Goal: Task Accomplishment & Management: Manage account settings

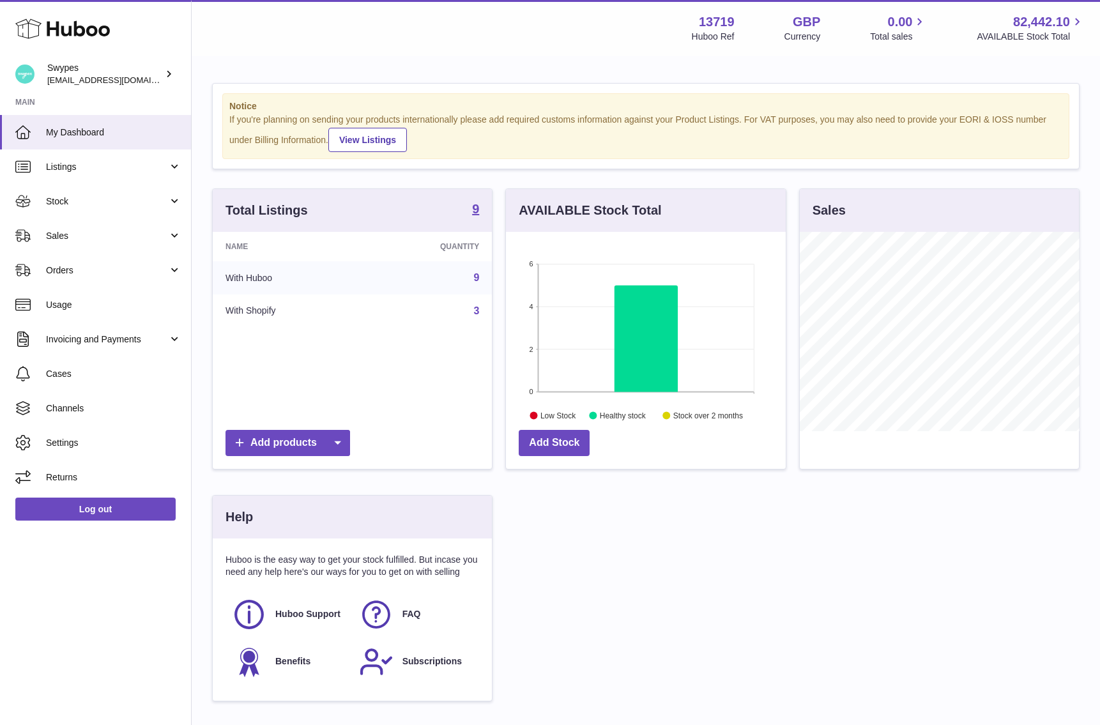
scroll to position [199, 280]
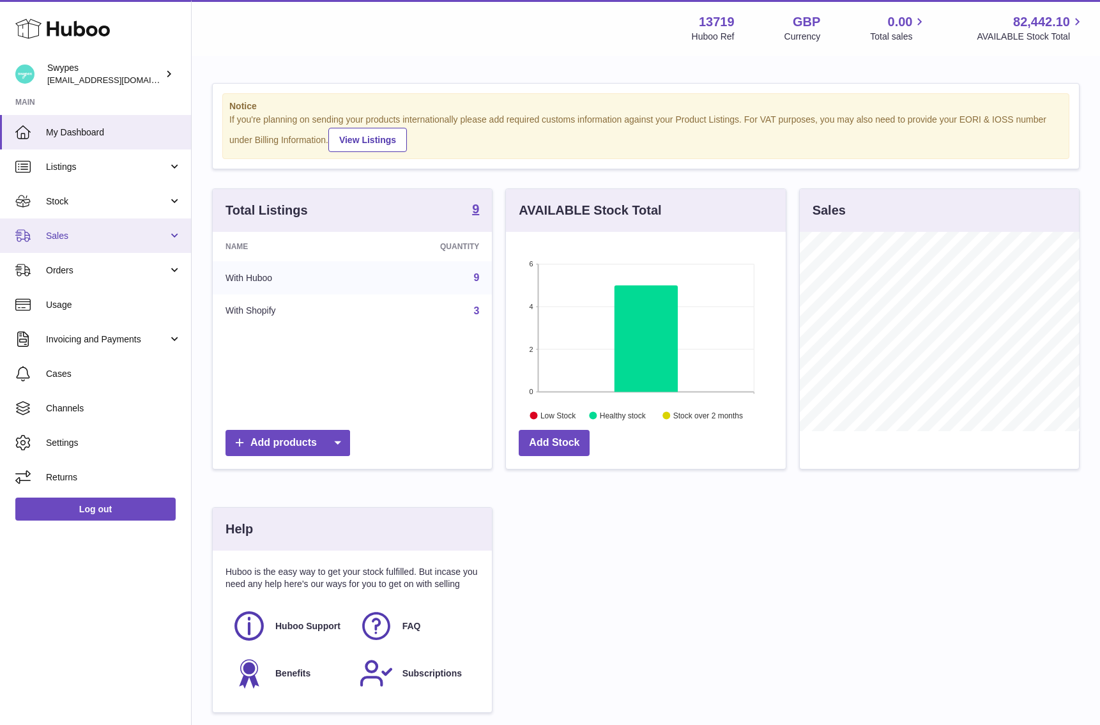
click at [117, 244] on link "Sales" at bounding box center [95, 235] width 191 height 34
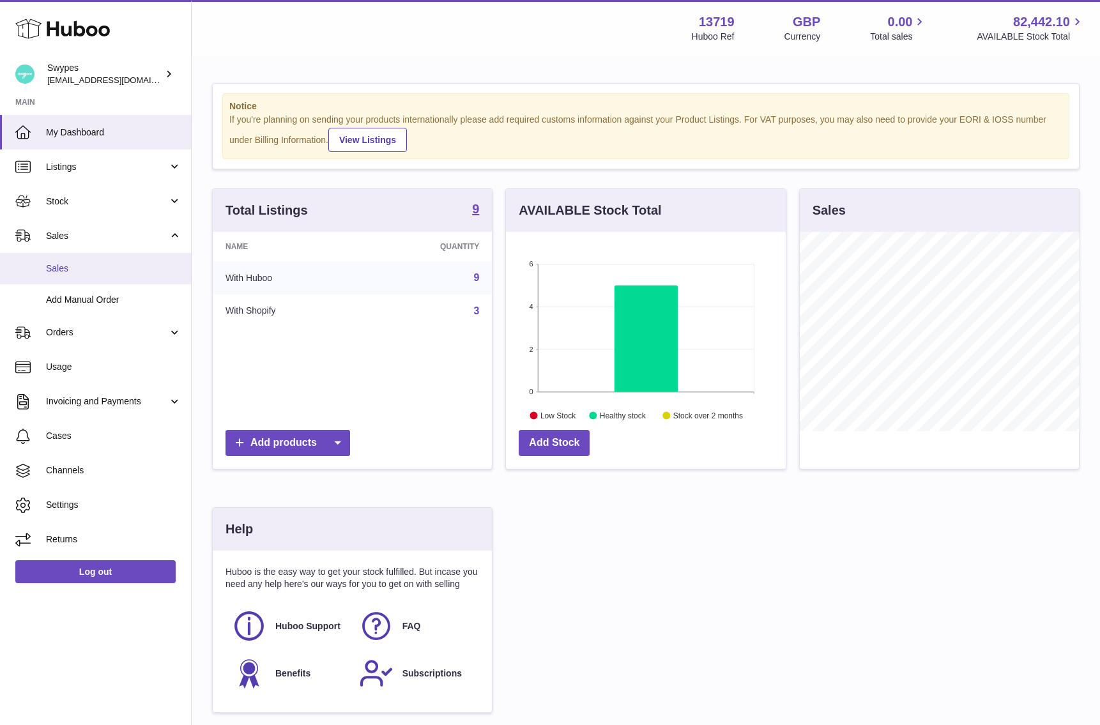
click at [116, 281] on link "Sales" at bounding box center [95, 268] width 191 height 31
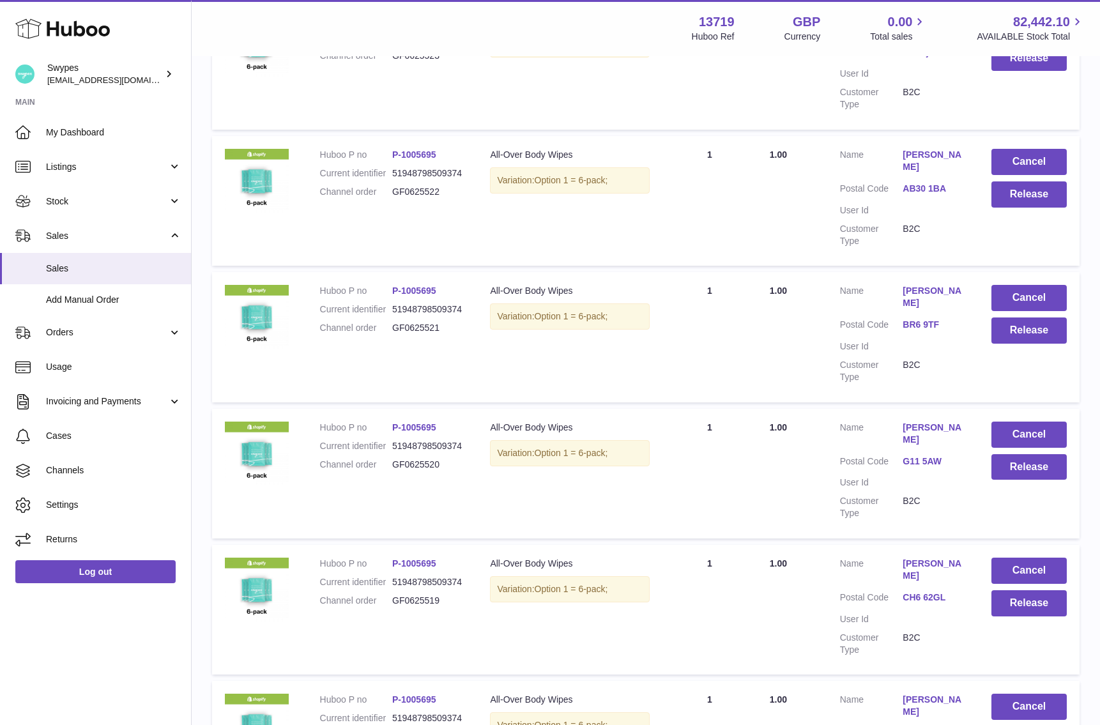
scroll to position [1005, 0]
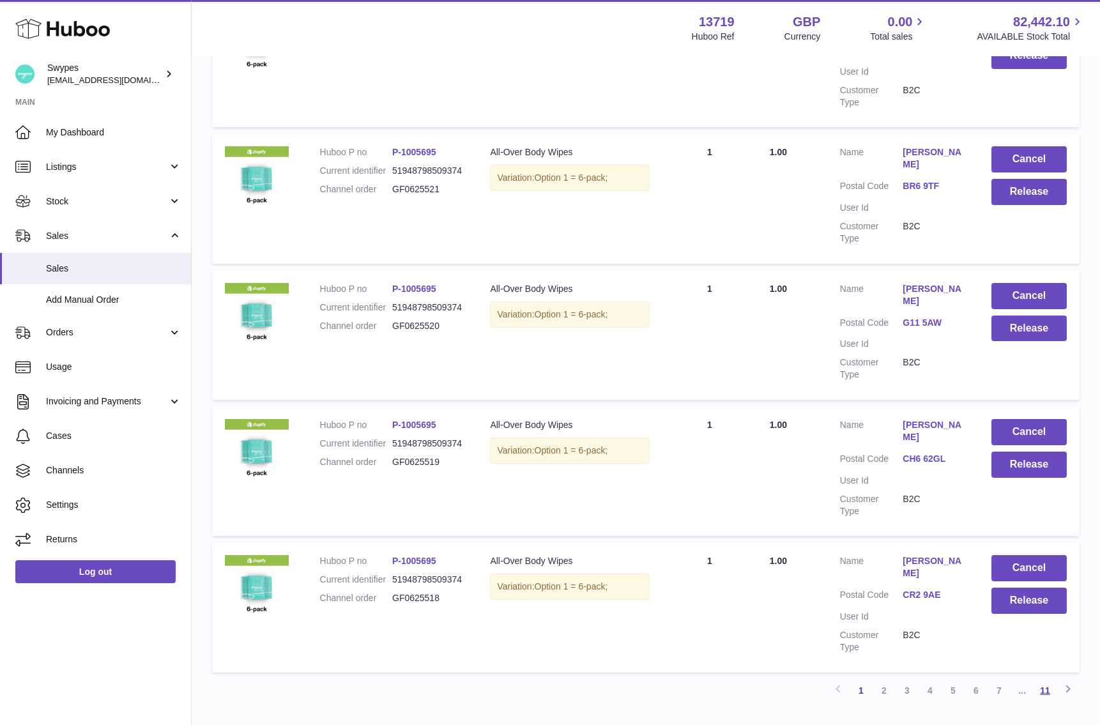
click at [1046, 679] on link "11" at bounding box center [1045, 690] width 23 height 23
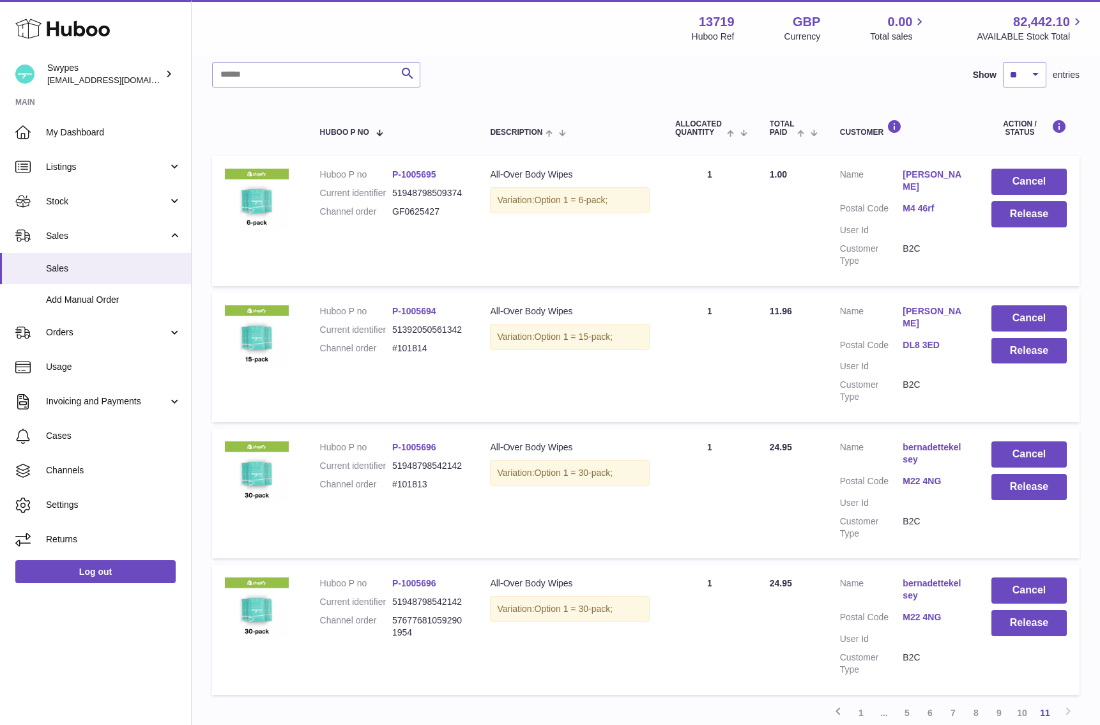
scroll to position [185, 0]
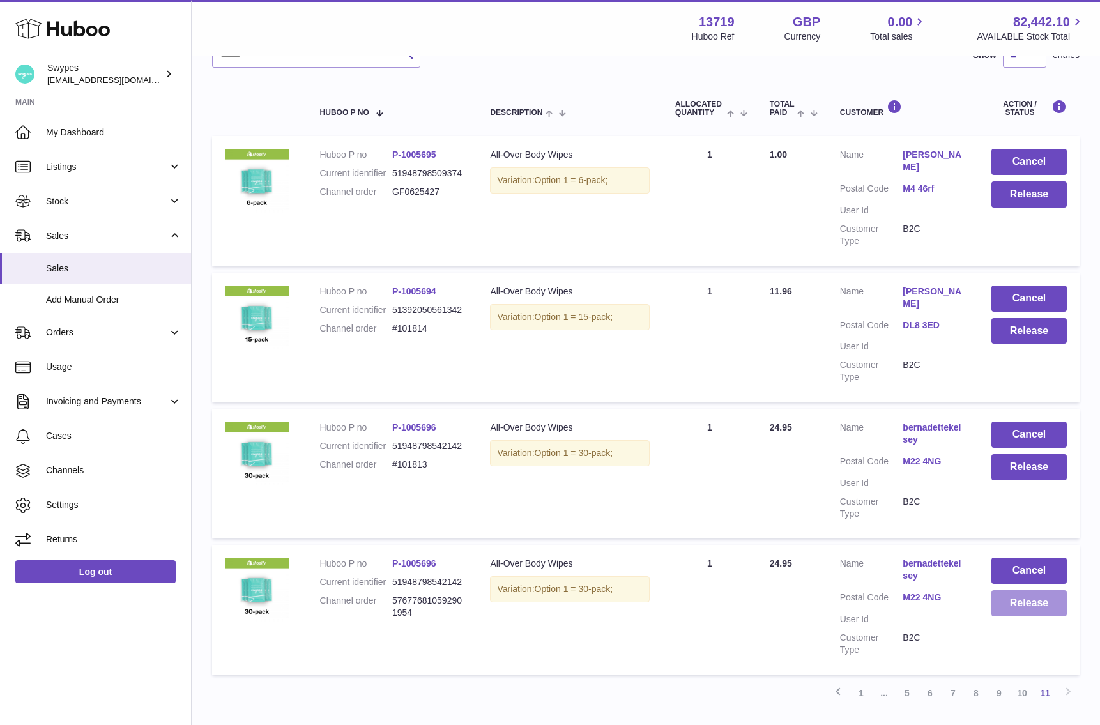
click at [1030, 597] on button "Release" at bounding box center [1028, 603] width 75 height 26
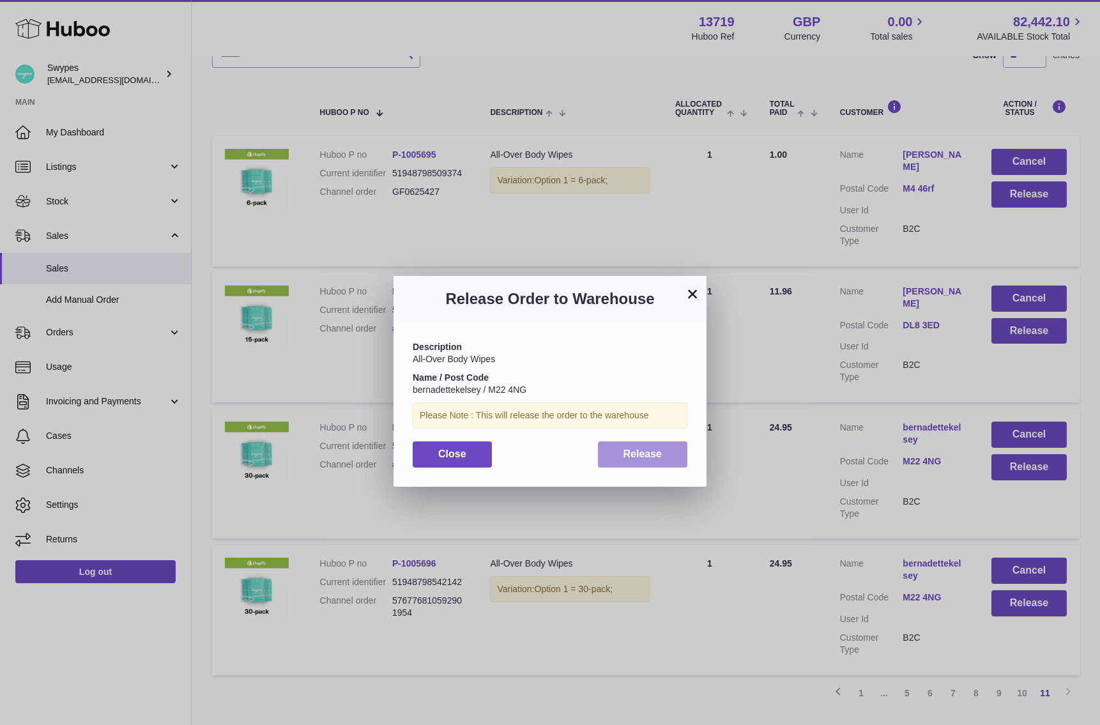
click at [656, 442] on button "Release" at bounding box center [643, 454] width 90 height 26
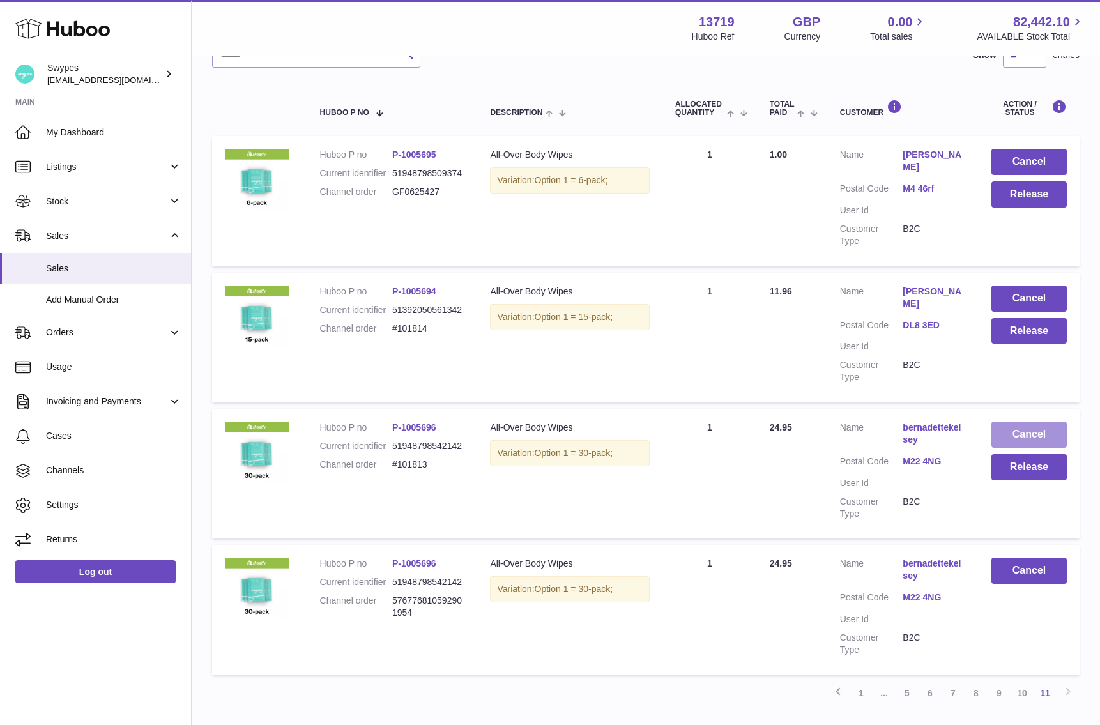
click at [1018, 422] on button "Cancel" at bounding box center [1028, 435] width 75 height 26
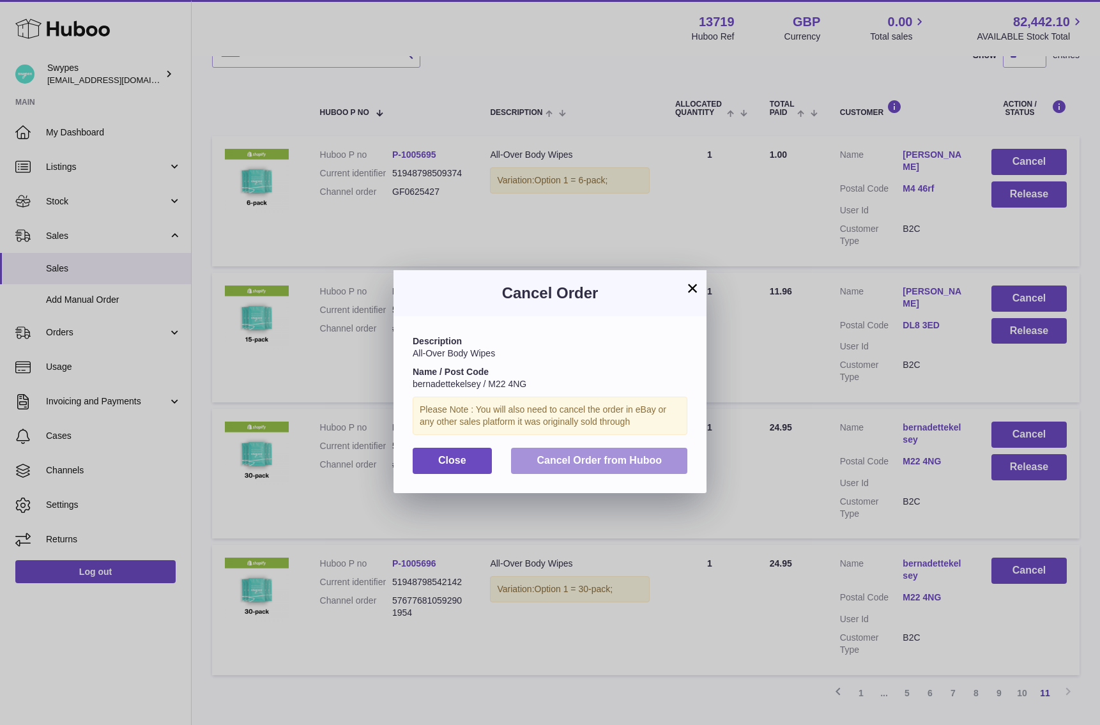
click at [667, 464] on button "Cancel Order from Huboo" at bounding box center [599, 461] width 176 height 26
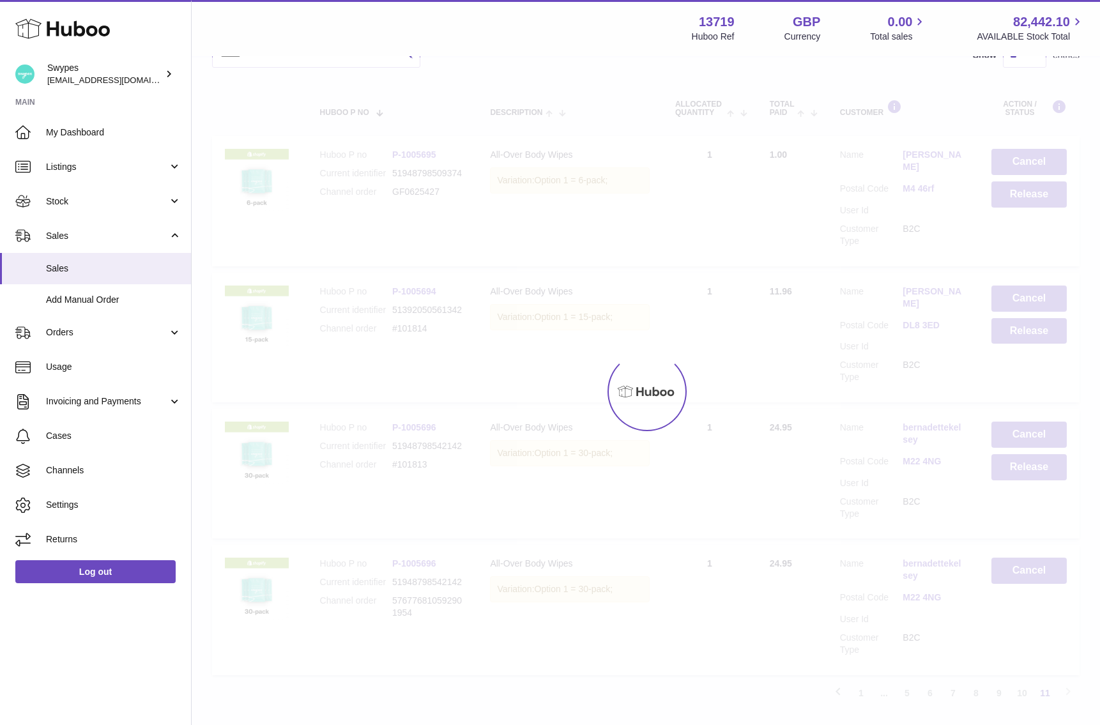
scroll to position [125, 0]
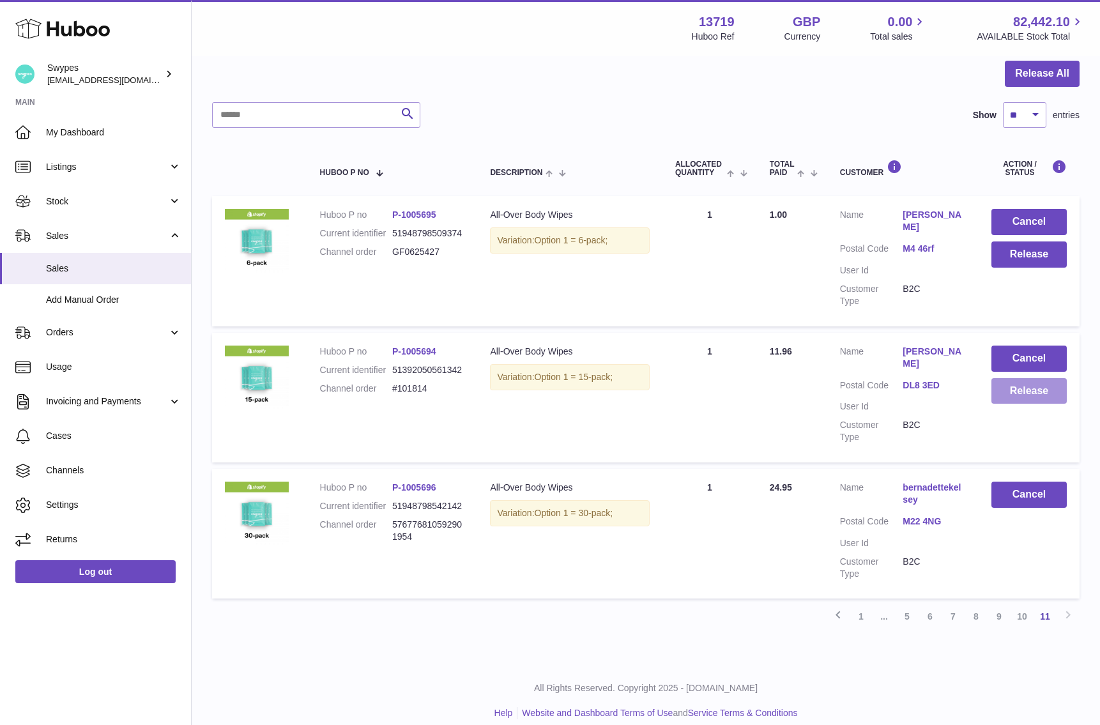
click at [1043, 383] on button "Release" at bounding box center [1028, 391] width 75 height 26
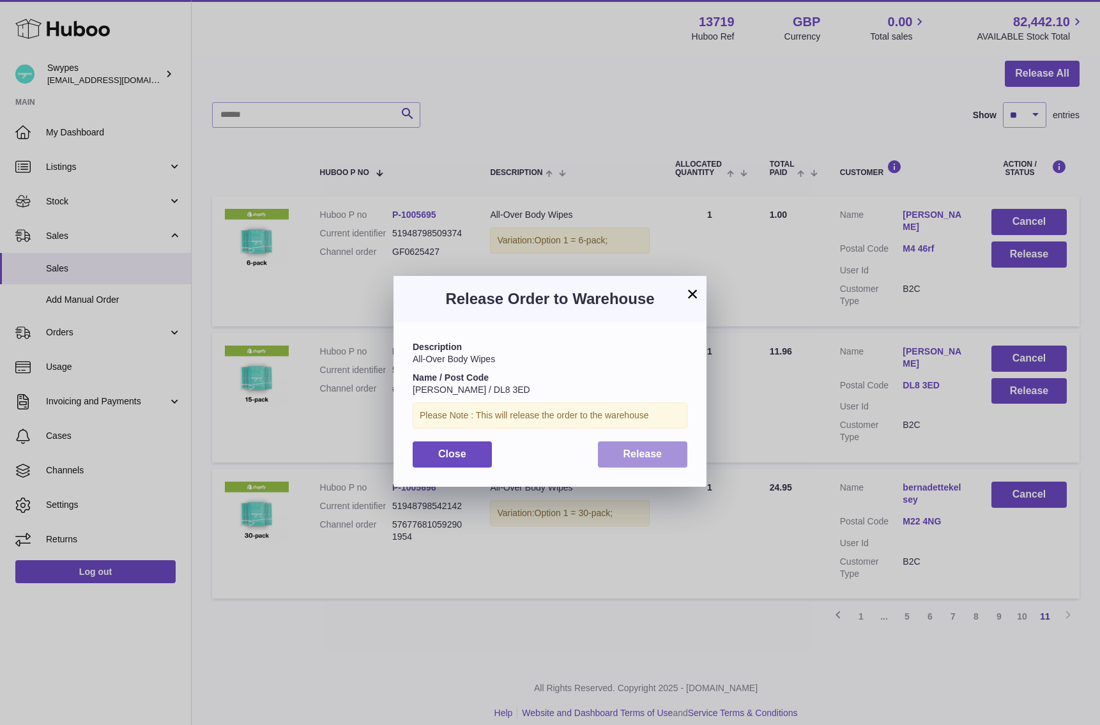
click at [645, 450] on span "Release" at bounding box center [642, 453] width 39 height 11
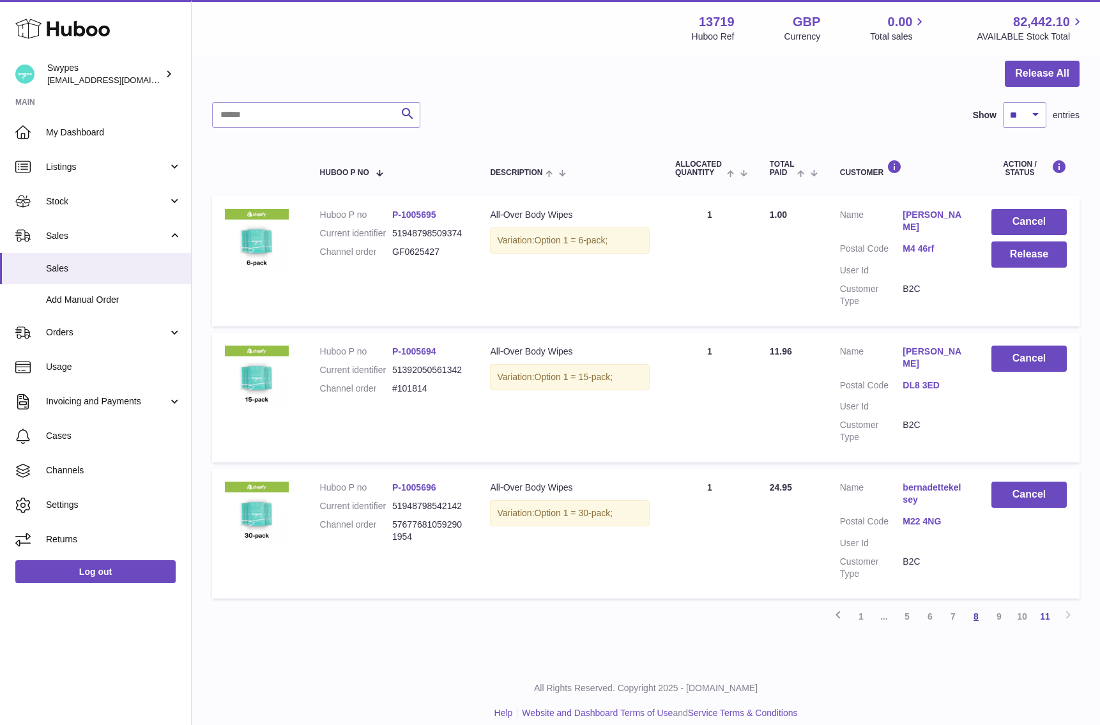
click at [967, 611] on link "8" at bounding box center [976, 616] width 23 height 23
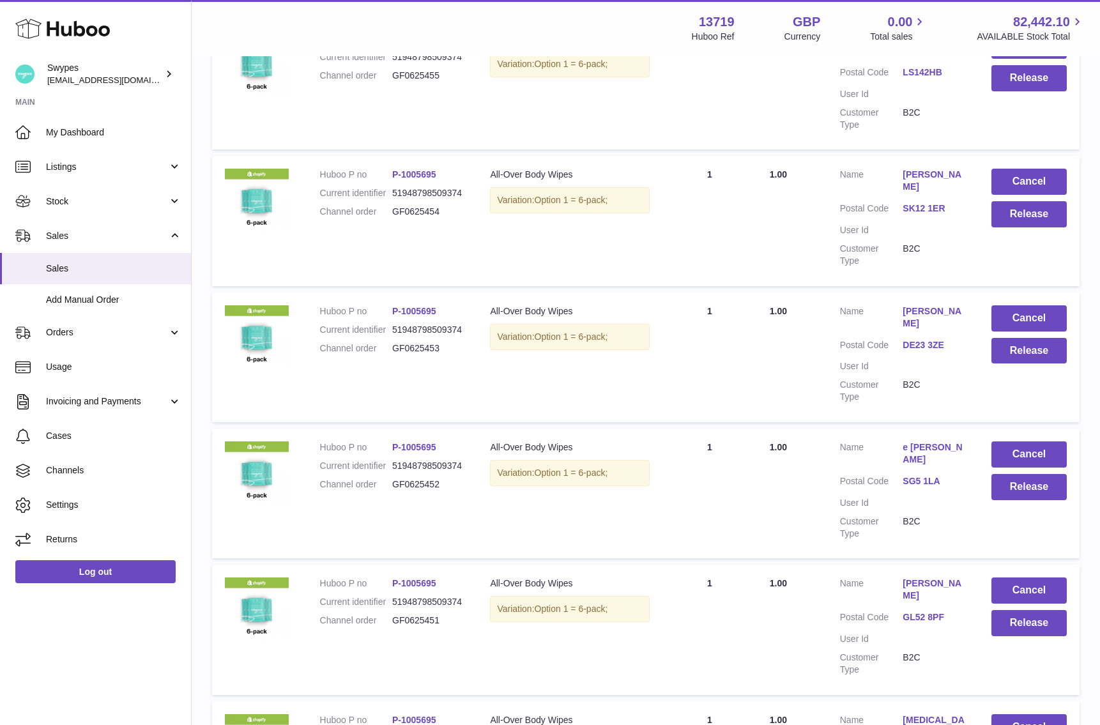
scroll to position [1017, 0]
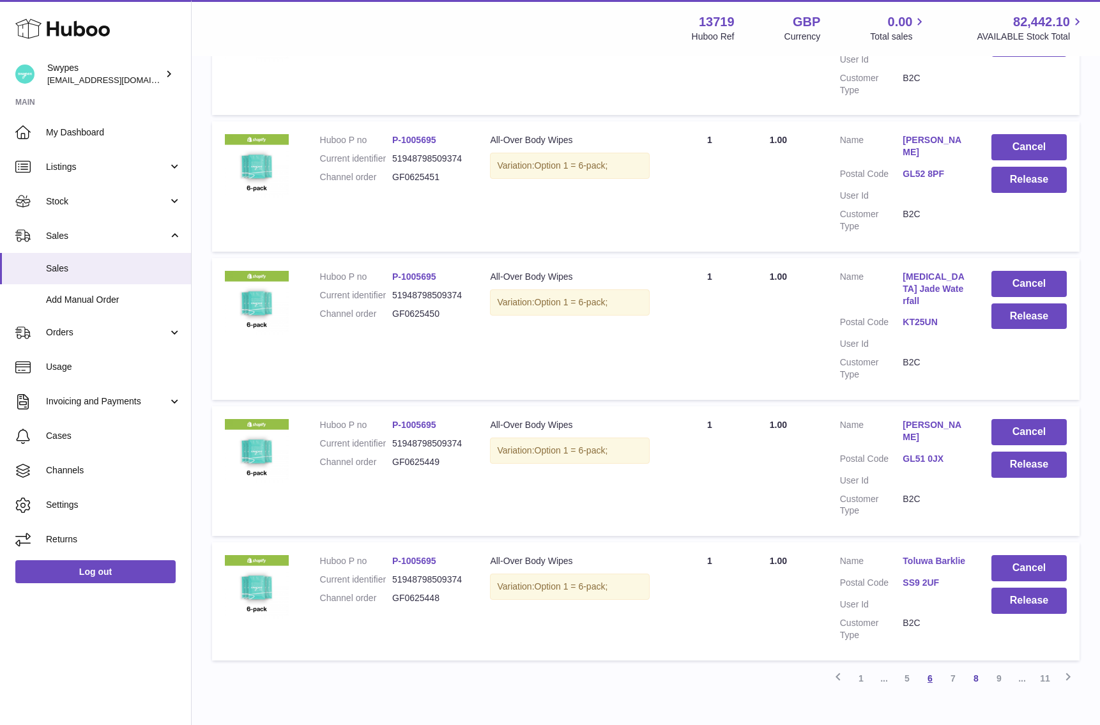
click at [926, 667] on link "6" at bounding box center [930, 678] width 23 height 23
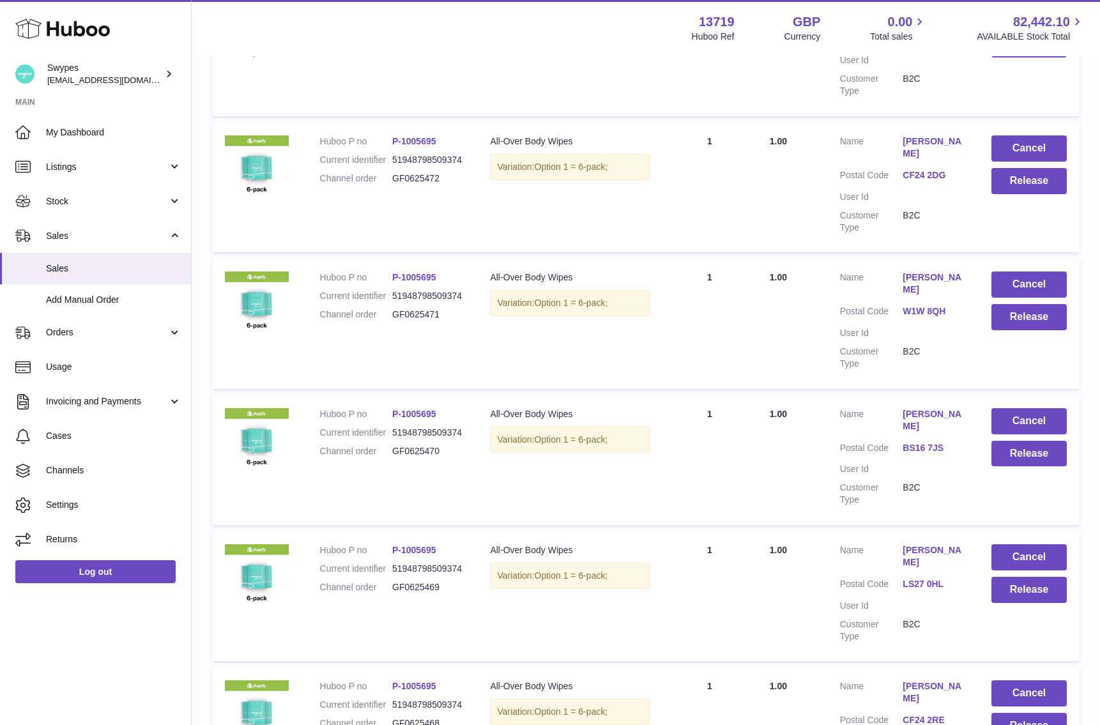
scroll to position [1041, 0]
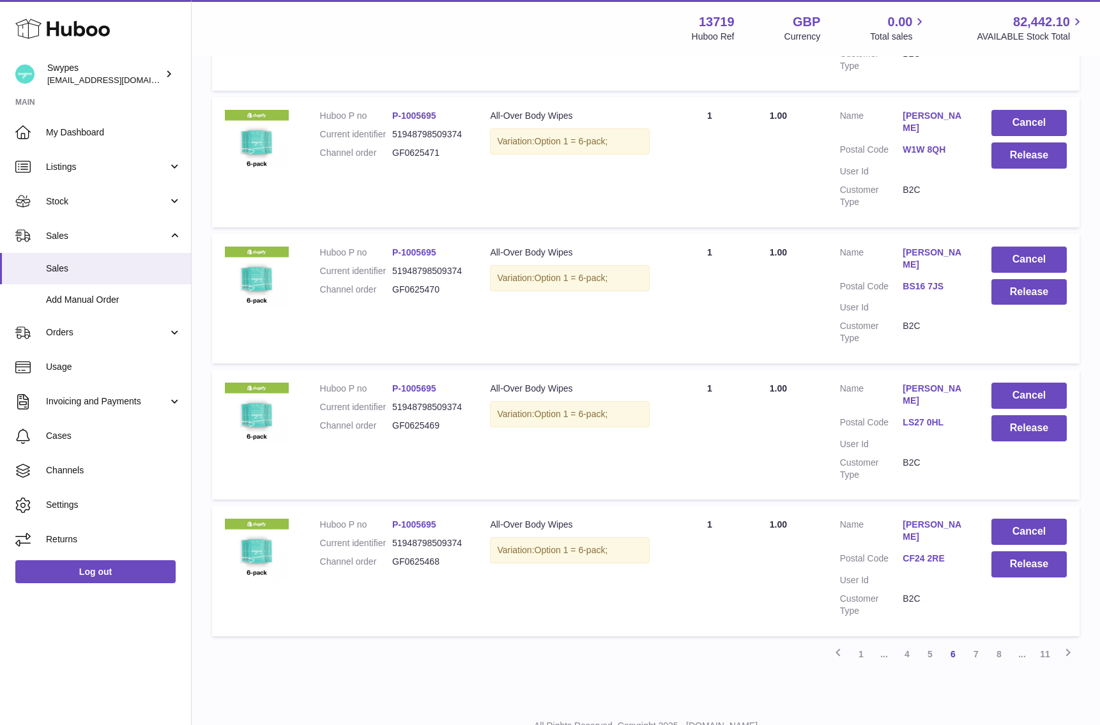
click at [918, 383] on link "Andra Jugravu" at bounding box center [934, 395] width 63 height 24
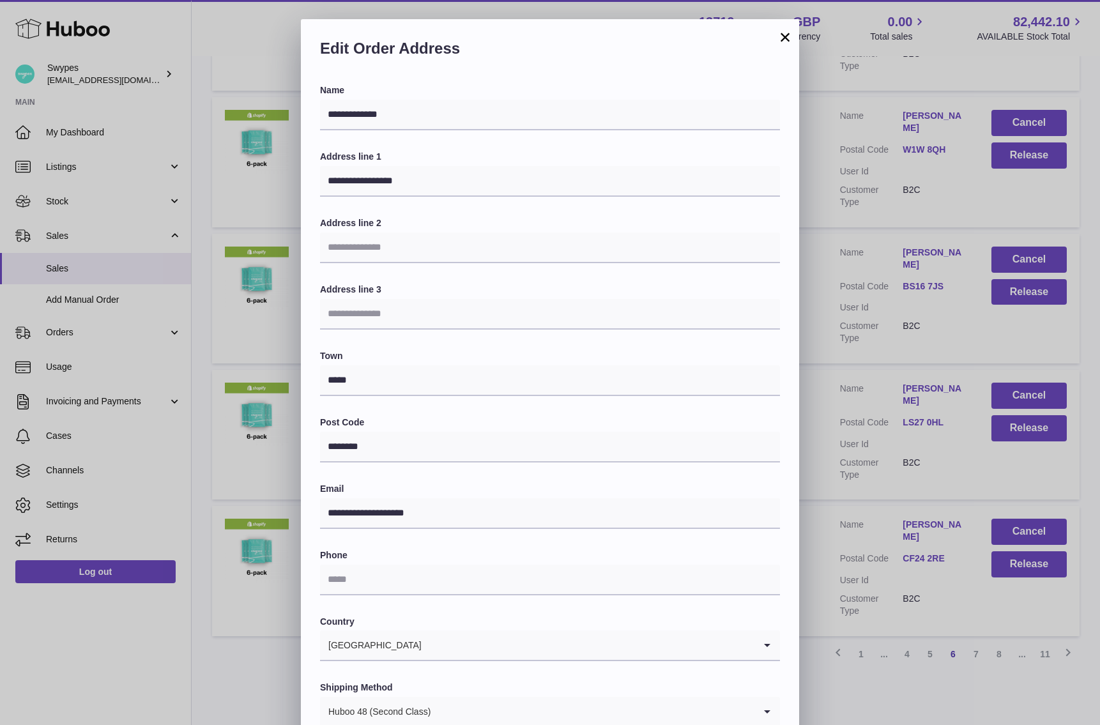
click at [871, 428] on div "**********" at bounding box center [550, 402] width 1100 height 767
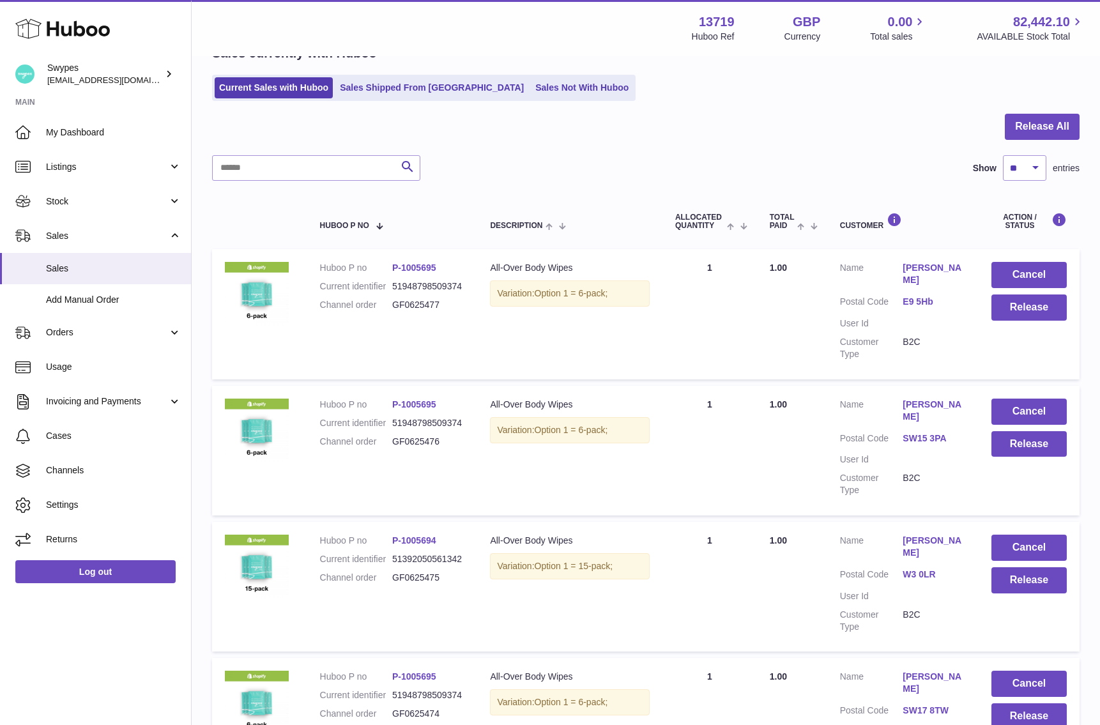
scroll to position [0, 0]
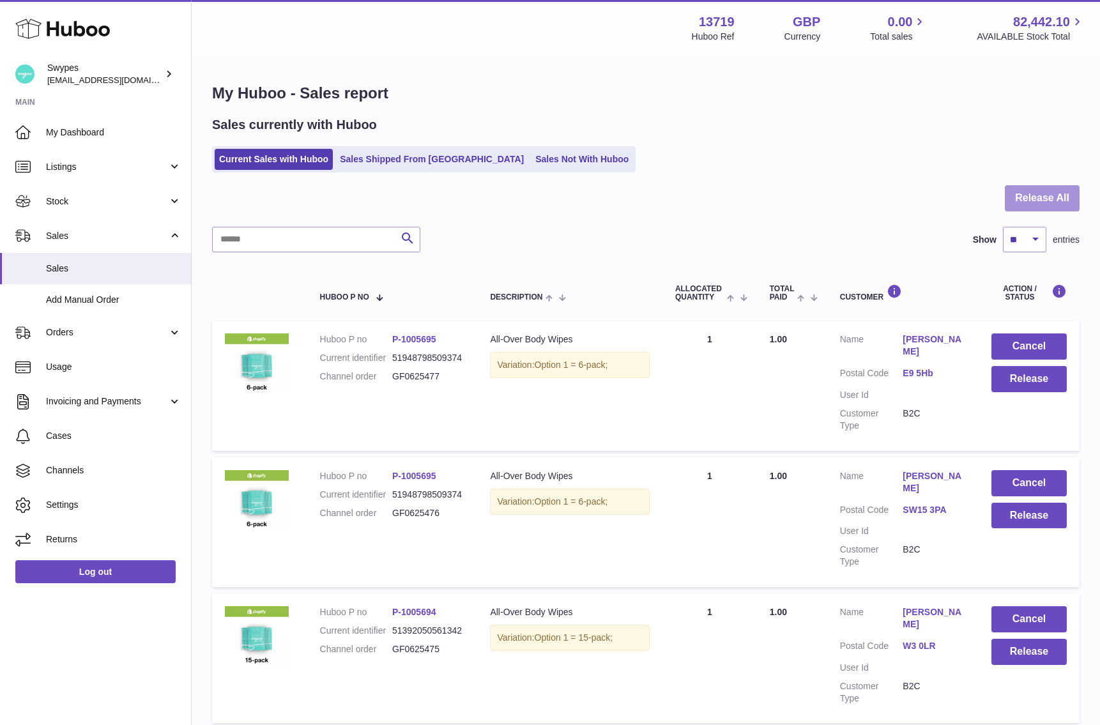
click at [1028, 204] on button "Release All" at bounding box center [1042, 198] width 75 height 26
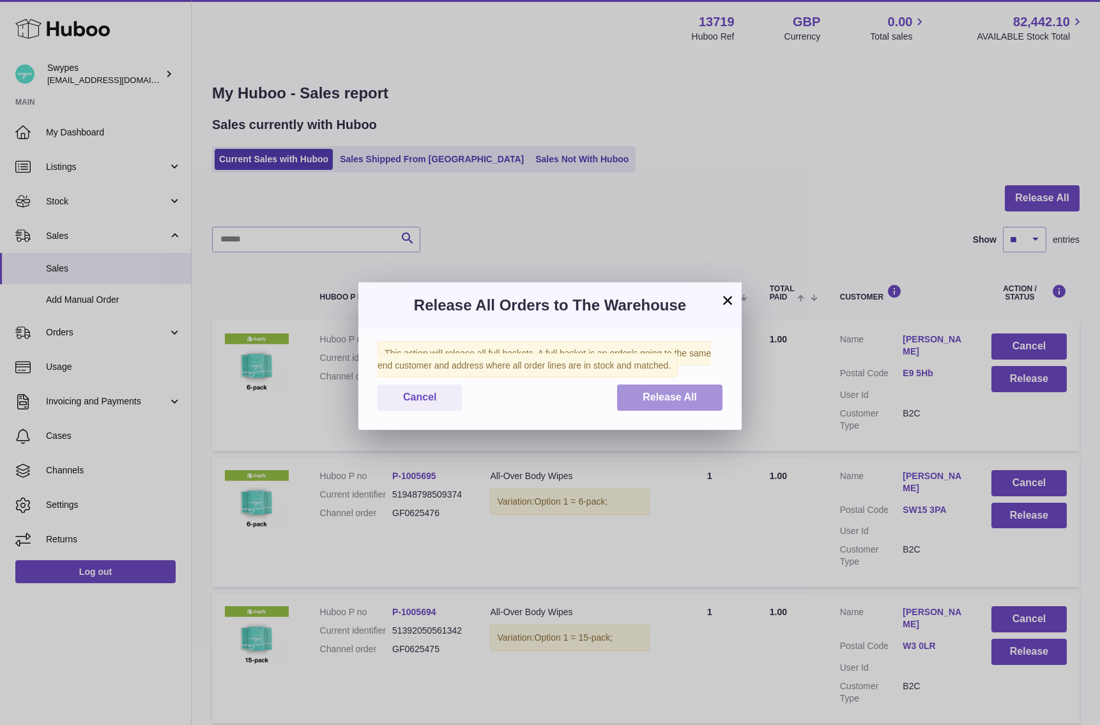
click at [673, 402] on span "Release All" at bounding box center [670, 397] width 54 height 11
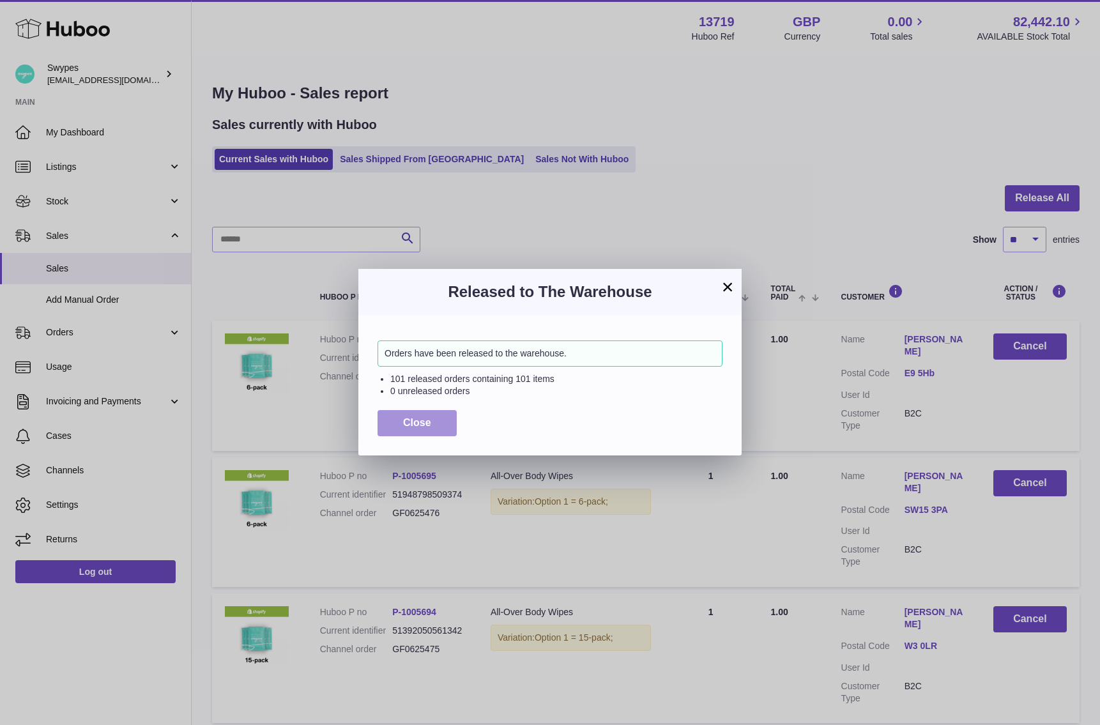
click at [427, 417] on span "Close" at bounding box center [417, 422] width 28 height 11
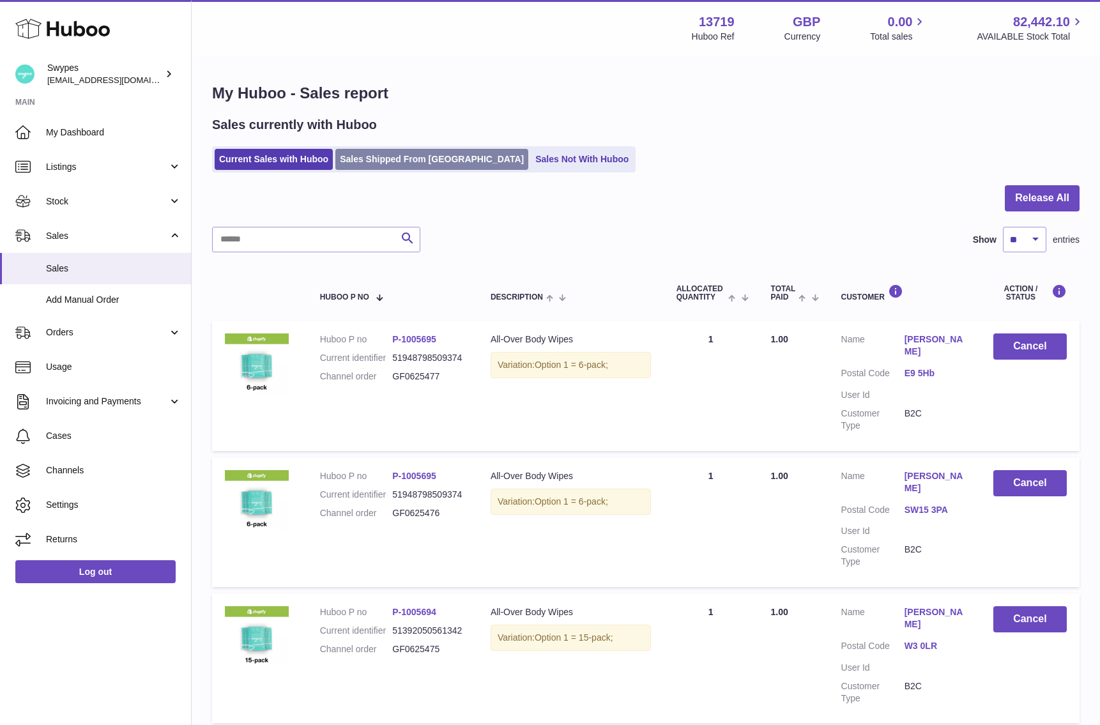
click at [381, 156] on link "Sales Shipped From [GEOGRAPHIC_DATA]" at bounding box center [431, 159] width 193 height 21
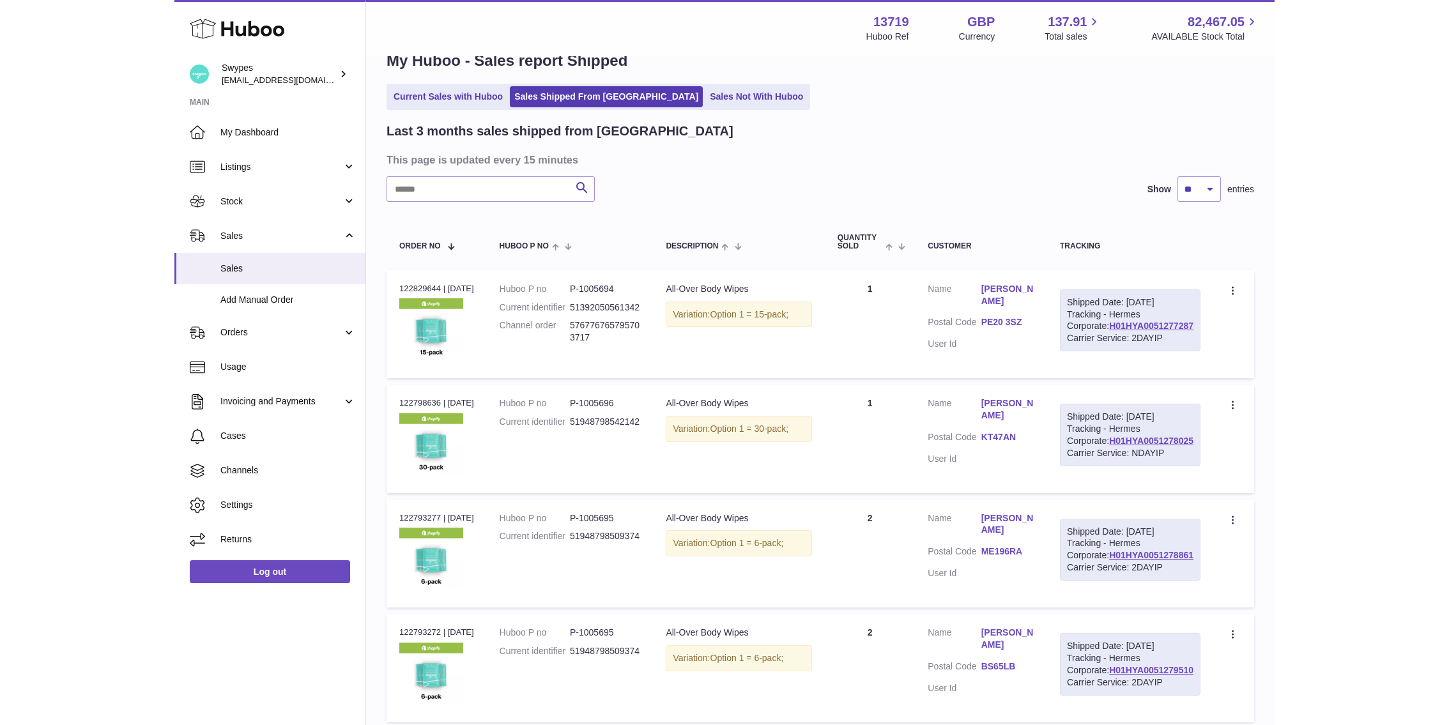
scroll to position [146, 0]
